Goal: Task Accomplishment & Management: Complete application form

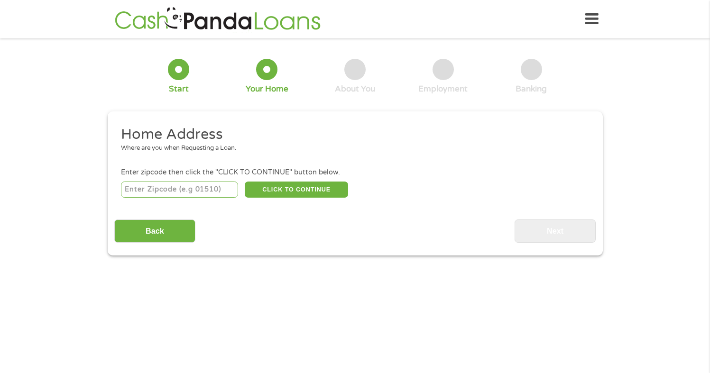
click at [187, 190] on input "number" at bounding box center [179, 190] width 117 height 16
type input "15902"
select select "[US_STATE]"
click at [305, 187] on button "CLICK TO CONTINUE" at bounding box center [296, 190] width 103 height 16
type input "15902"
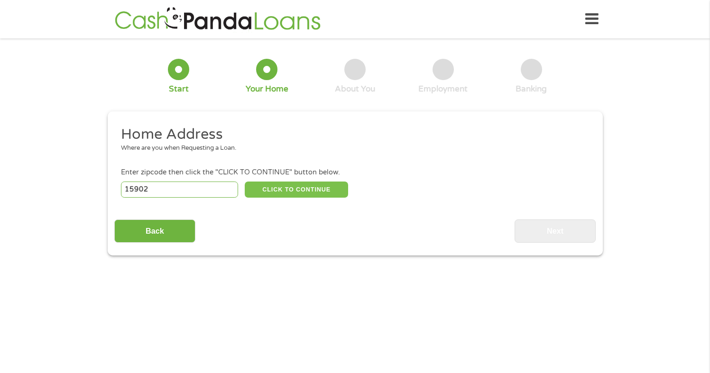
type input "[GEOGRAPHIC_DATA]"
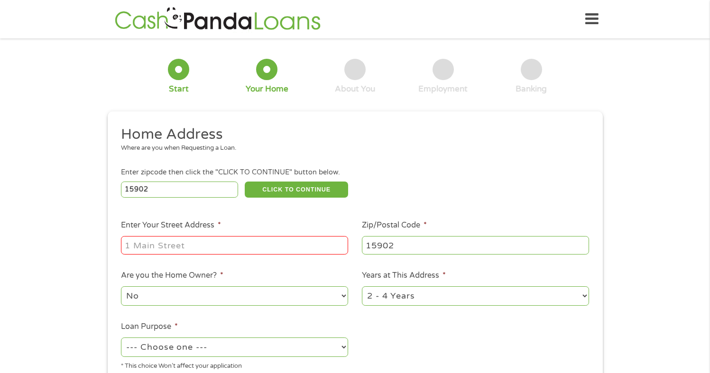
click at [241, 247] on input "Enter Your Street Address *" at bounding box center [234, 245] width 227 height 18
type input "[STREET_ADDRESS][PERSON_NAME]"
click at [444, 323] on ul "Home Address Where are you when Requesting a Loan. Enter zipcode then click the…" at bounding box center [354, 251] width 481 height 253
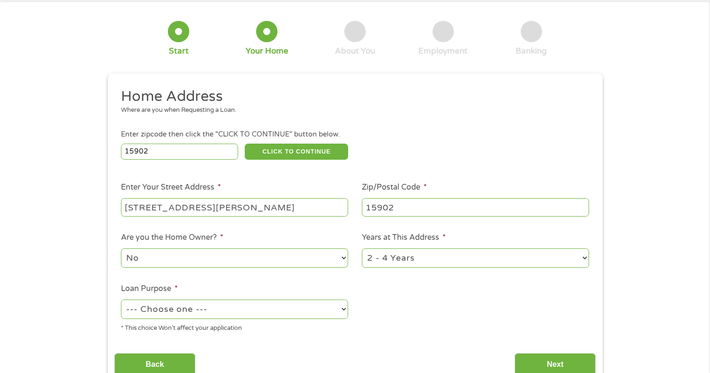
scroll to position [57, 0]
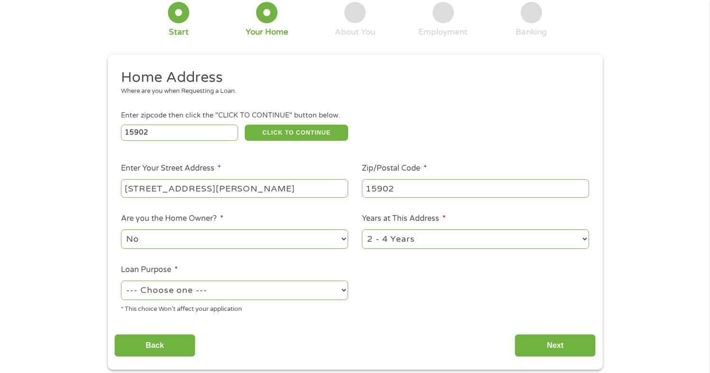
click at [444, 244] on select "1 Year or less 1 - 2 Years 2 - 4 Years Over 4 Years" at bounding box center [475, 238] width 227 height 19
select select "60months"
click at [221, 291] on select "--- Choose one --- Pay Bills Debt Consolidation Home Improvement Major Purchase…" at bounding box center [234, 290] width 227 height 19
select select "paybills"
click at [383, 320] on ul "Home Address Where are you when Requesting a Loan. Enter zipcode then click the…" at bounding box center [354, 194] width 481 height 253
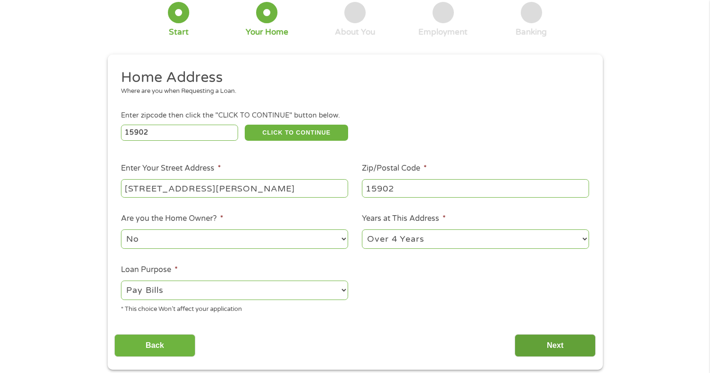
click at [564, 340] on input "Next" at bounding box center [554, 345] width 81 height 23
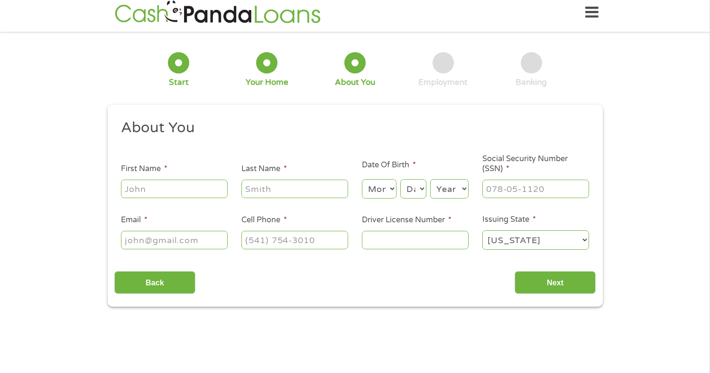
scroll to position [0, 0]
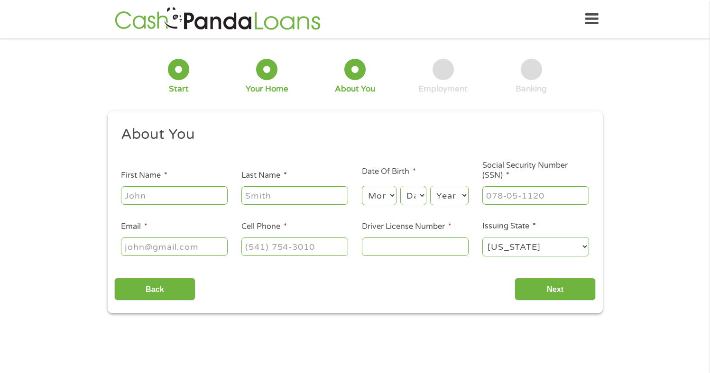
click at [189, 202] on input "First Name *" at bounding box center [174, 195] width 107 height 18
click at [189, 200] on input "First Name *" at bounding box center [174, 195] width 107 height 18
type input "[PERSON_NAME]"
click at [379, 187] on select "Month 1 2 3 4 5 6 7 8 9 10 11 12" at bounding box center [379, 195] width 35 height 19
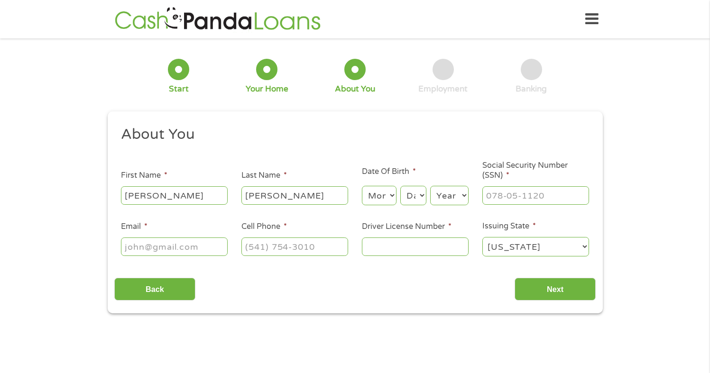
select select "10"
click at [410, 191] on select "Day 1 2 3 4 5 6 7 8 9 10 11 12 13 14 15 16 17 18 19 20 21 22 23 24 25 26 27 28 …" at bounding box center [413, 195] width 26 height 19
select select "4"
click at [456, 197] on select "Year [DATE] 2006 2005 2004 2003 2002 2001 2000 1999 1998 1997 1996 1995 1994 19…" at bounding box center [449, 195] width 38 height 19
select select "1990"
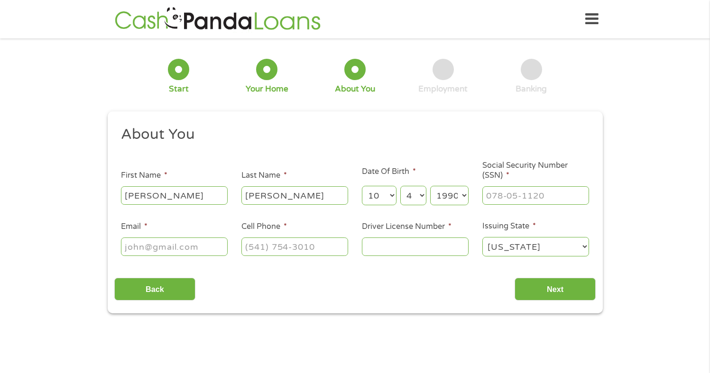
click at [500, 205] on div at bounding box center [535, 196] width 107 height 22
click at [500, 204] on input "___-__-____" at bounding box center [535, 195] width 107 height 18
type input "130-78-8782"
click at [201, 238] on input "Email *" at bounding box center [174, 247] width 107 height 18
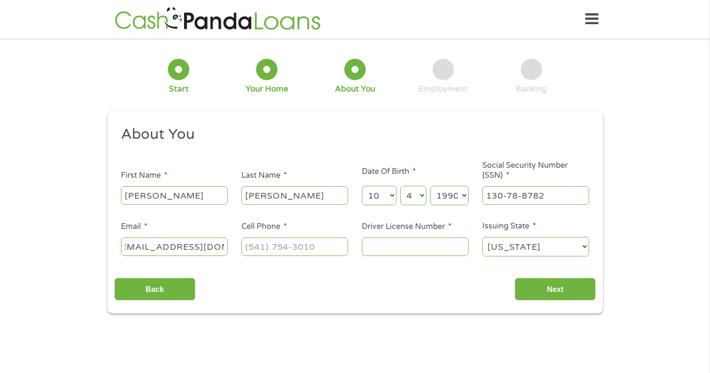
scroll to position [0, 17]
type input "[EMAIL_ADDRESS][DOMAIN_NAME]"
type input "[PHONE_NUMBER]"
click at [410, 245] on input "Driver License Number *" at bounding box center [415, 247] width 107 height 18
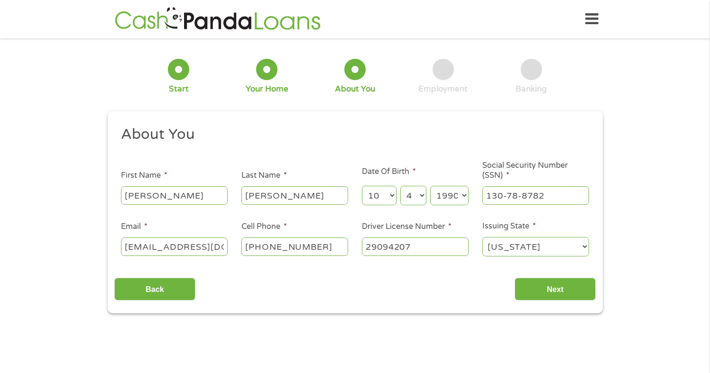
type input "29094207"
click at [536, 250] on select "[US_STATE] [US_STATE] [US_STATE] [US_STATE] [US_STATE] [US_STATE] [US_STATE] [U…" at bounding box center [535, 246] width 107 height 19
click at [539, 297] on input "Next" at bounding box center [554, 289] width 81 height 23
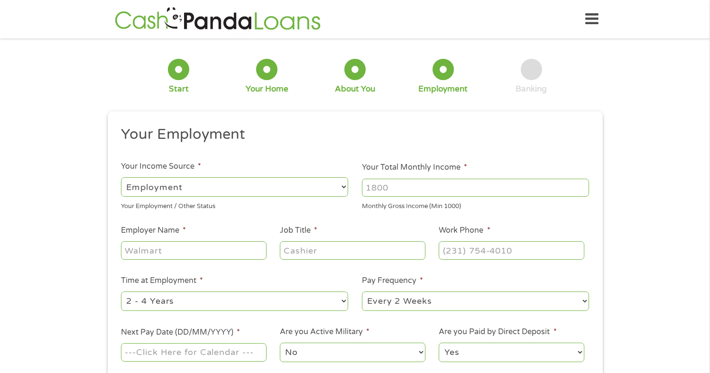
scroll to position [4, 4]
click at [412, 191] on input "Your Total Monthly Income *" at bounding box center [475, 188] width 227 height 18
type input "2500"
click at [153, 247] on input "Employer Name *" at bounding box center [193, 250] width 145 height 18
type input "DoorDash"
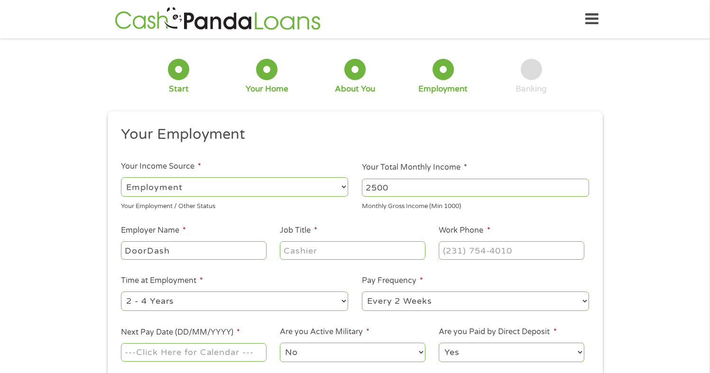
click at [315, 251] on input "Job Title *" at bounding box center [352, 250] width 145 height 18
type input "Driver"
click at [556, 246] on input "(___) ___-____" at bounding box center [511, 250] width 145 height 18
type input "[PHONE_NUMBER]"
click at [316, 304] on select "--- Choose one --- 1 Year or less 1 - 2 Years 2 - 4 Years Over 4 Years" at bounding box center [234, 301] width 227 height 19
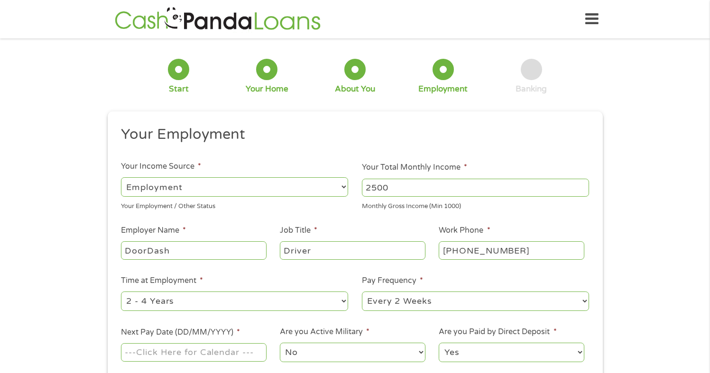
select select "12months"
click at [391, 297] on select "--- Choose one --- Every 2 Weeks Every Week Monthly Semi-Monthly" at bounding box center [475, 301] width 227 height 19
select select "weekly"
click at [242, 356] on input "Next Pay Date (DD/MM/YYYY) *" at bounding box center [193, 352] width 145 height 18
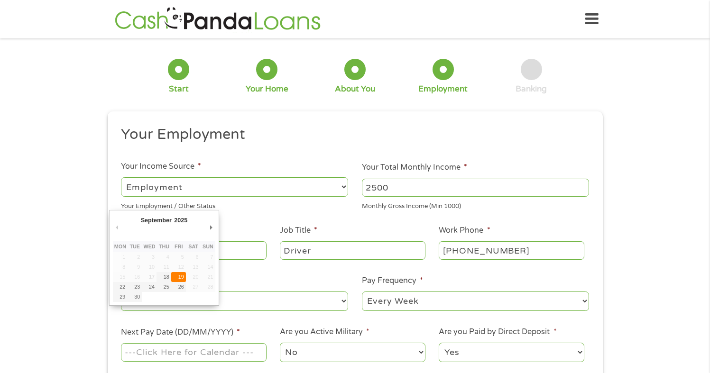
type input "[DATE]"
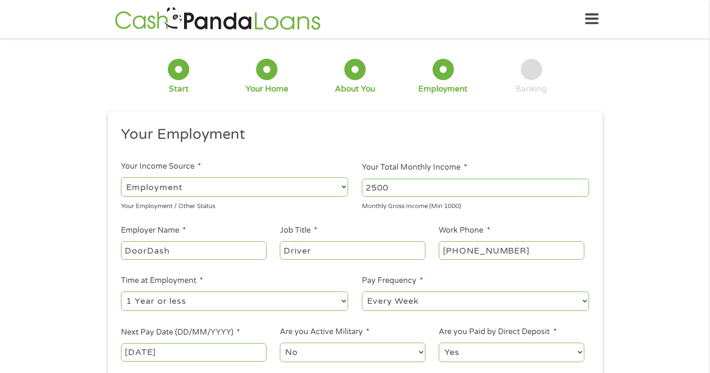
click at [573, 346] on select "Yes No" at bounding box center [511, 352] width 145 height 19
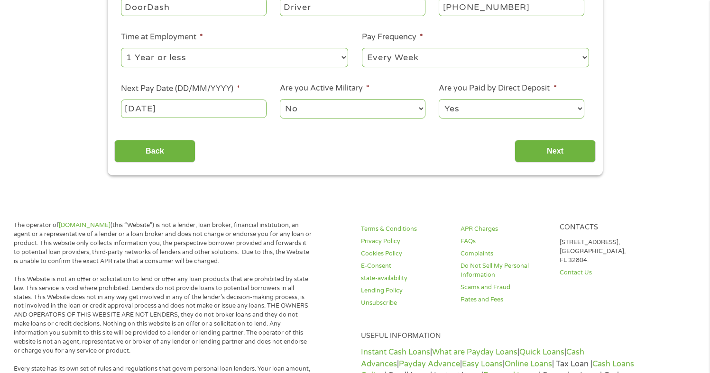
scroll to position [240, 0]
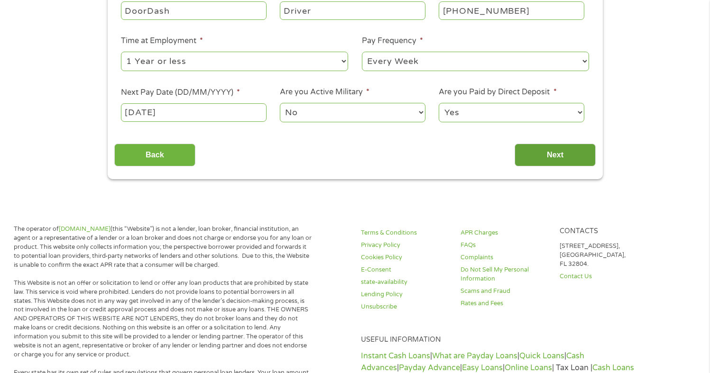
click at [584, 154] on input "Next" at bounding box center [554, 155] width 81 height 23
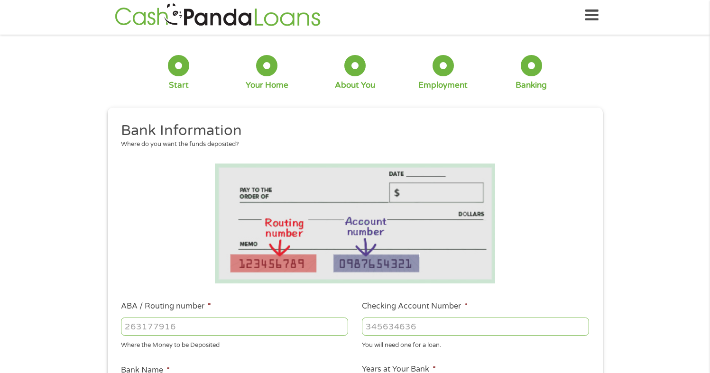
scroll to position [0, 0]
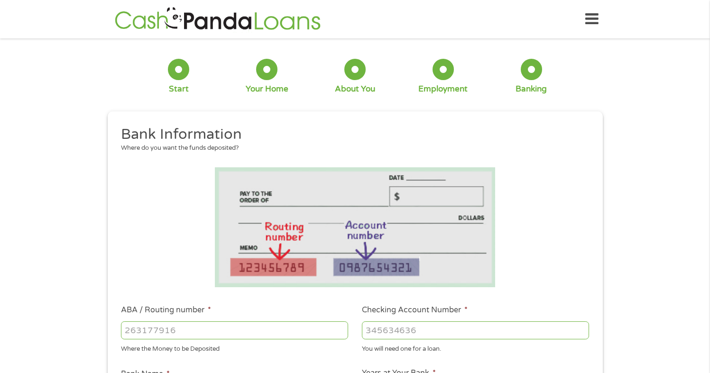
click at [148, 330] on input "ABA / Routing number *" at bounding box center [234, 330] width 227 height 18
click at [204, 328] on input "ABA / Routing number *" at bounding box center [234, 330] width 227 height 18
type input "075972202"
type input "STARION FINANCIAL"
type input "075972202"
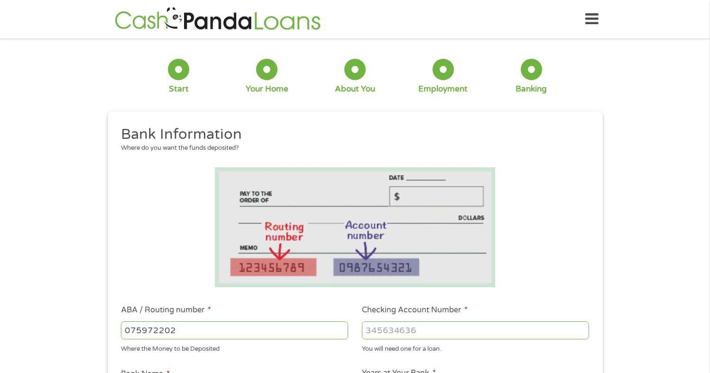
click at [446, 326] on input "Checking Account Number *" at bounding box center [475, 330] width 227 height 18
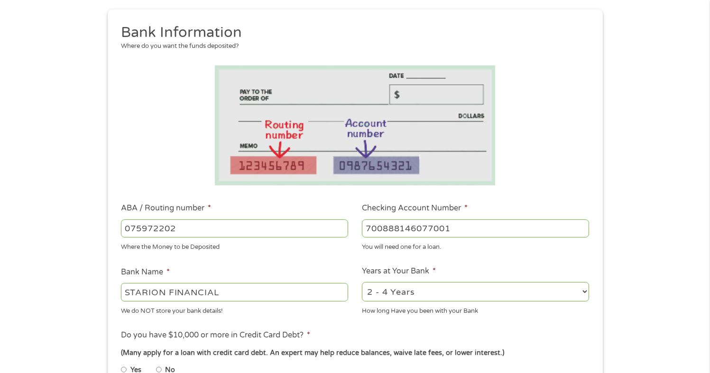
scroll to position [121, 0]
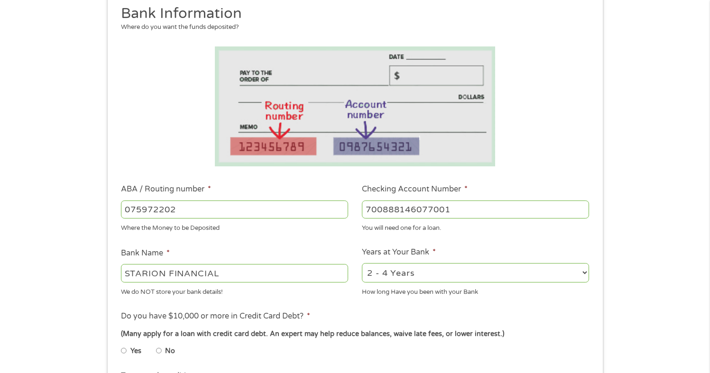
type input "700888146077001"
click at [162, 347] on li "No" at bounding box center [173, 351] width 34 height 18
click at [158, 352] on input "No" at bounding box center [159, 350] width 6 height 15
radio input "true"
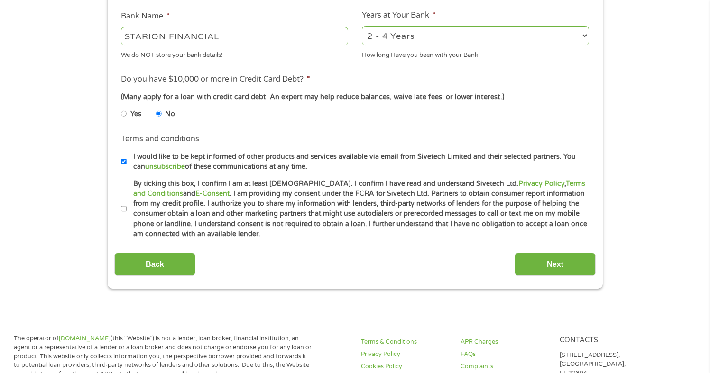
scroll to position [367, 0]
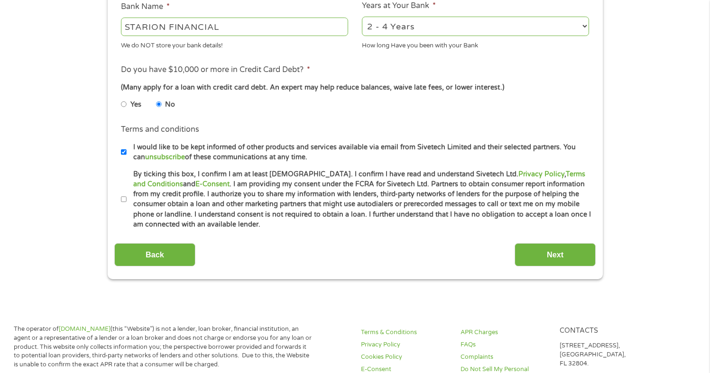
click at [124, 200] on input "By ticking this box, I confirm I am at least [DEMOGRAPHIC_DATA]. I confirm I ha…" at bounding box center [124, 199] width 6 height 15
checkbox input "true"
click at [123, 153] on input "I would like to be kept informed of other products and services available via e…" at bounding box center [124, 152] width 6 height 15
checkbox input "false"
click at [537, 253] on input "Next" at bounding box center [554, 254] width 81 height 23
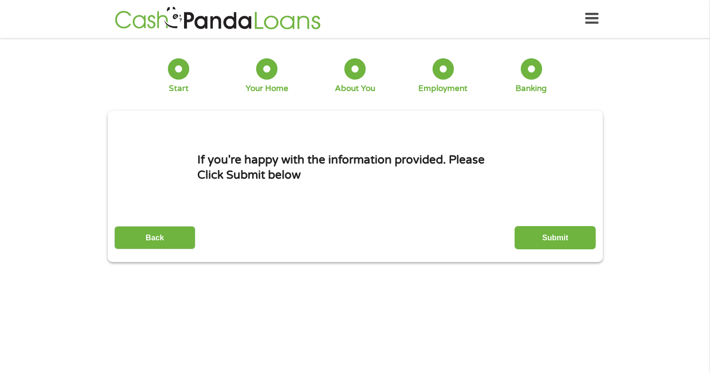
scroll to position [0, 0]
click at [576, 233] on input "Submit" at bounding box center [554, 238] width 81 height 23
